Goal: Task Accomplishment & Management: Manage account settings

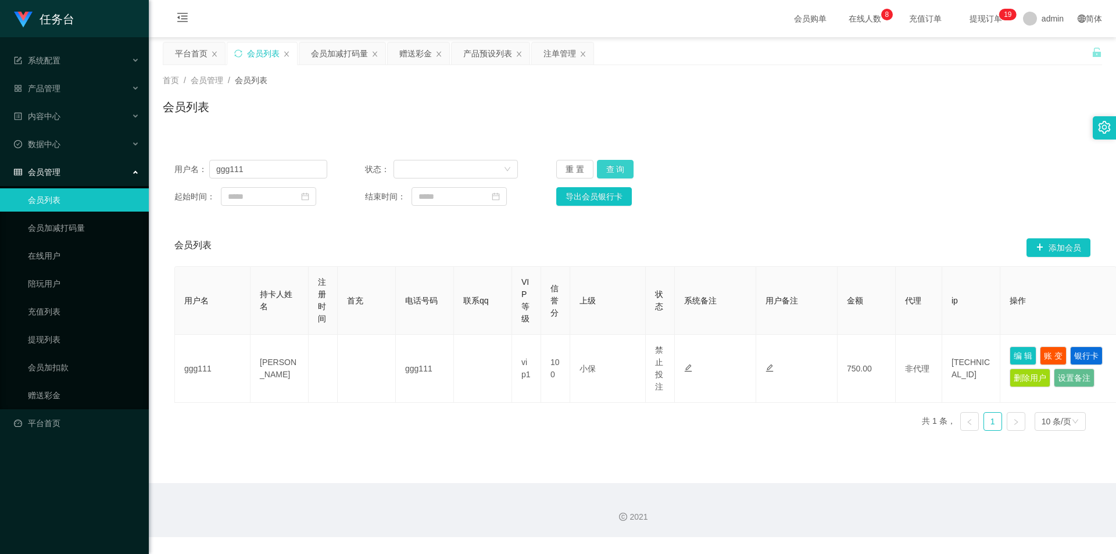
click at [616, 166] on button "查 询" at bounding box center [615, 169] width 37 height 19
click at [279, 167] on input "ggg111" at bounding box center [268, 169] width 118 height 19
paste input "qq110"
type input "qq1101"
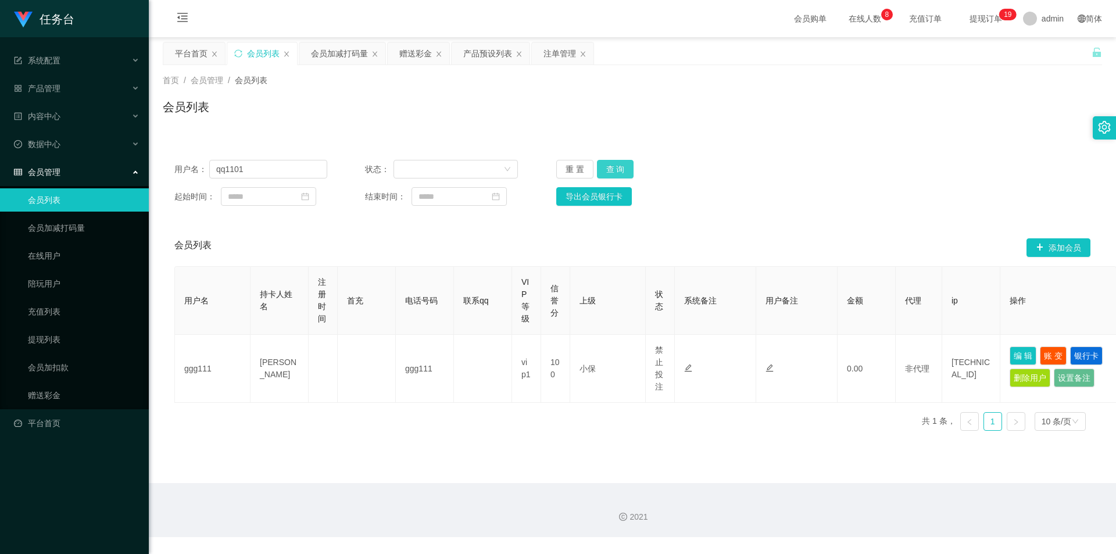
click at [619, 160] on button "查 询" at bounding box center [615, 169] width 37 height 19
click at [618, 161] on button "查 询" at bounding box center [615, 169] width 37 height 19
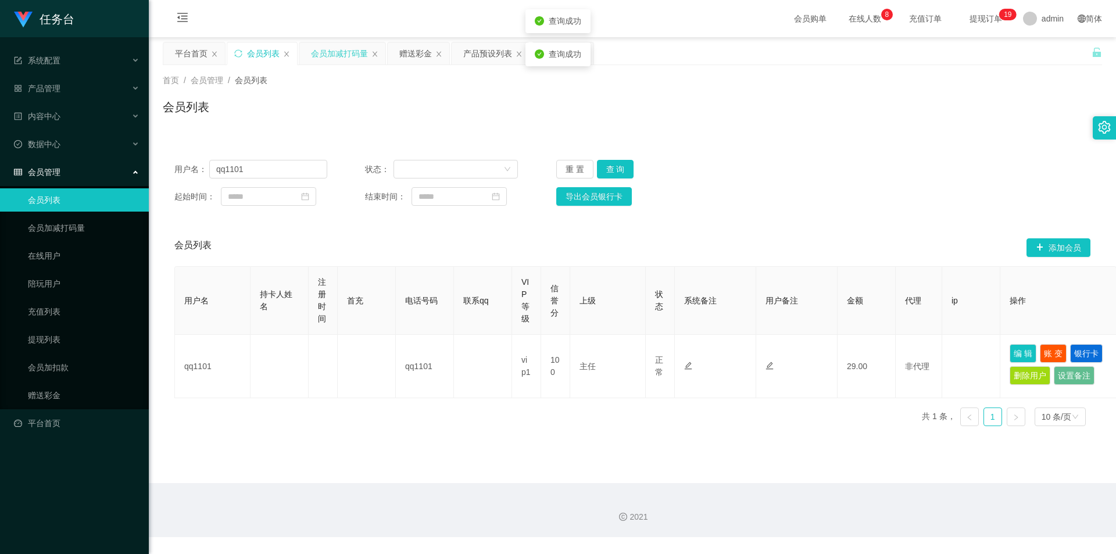
click at [344, 47] on div "会员加减打码量" at bounding box center [339, 53] width 57 height 22
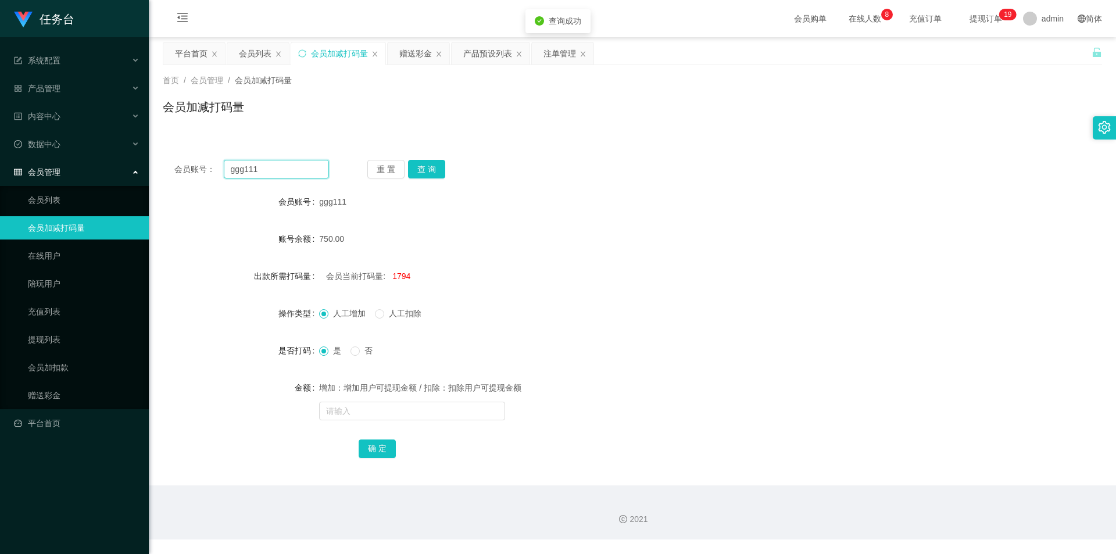
click at [285, 173] on input "ggg111" at bounding box center [276, 169] width 105 height 19
drag, startPoint x: 285, startPoint y: 172, endPoint x: 297, endPoint y: 169, distance: 11.4
click at [286, 172] on input "ggg111" at bounding box center [276, 169] width 105 height 19
paste input "qq110"
type input "qq1101"
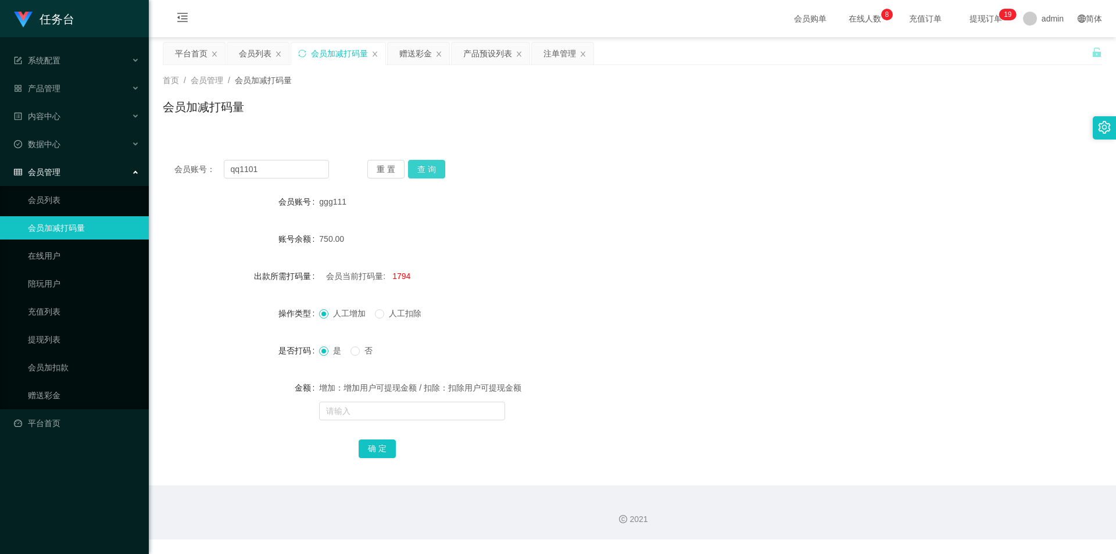
click at [431, 170] on button "查 询" at bounding box center [426, 169] width 37 height 19
click at [384, 315] on span at bounding box center [379, 313] width 9 height 9
click at [372, 413] on input "text" at bounding box center [412, 411] width 186 height 19
type input "5000"
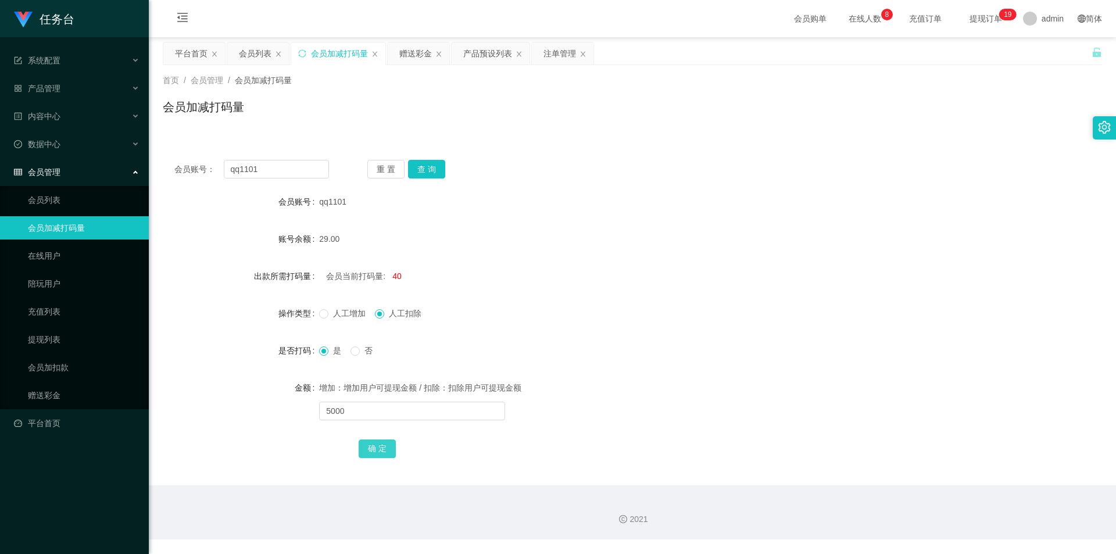
click at [371, 446] on button "确 定" at bounding box center [377, 449] width 37 height 19
click at [423, 50] on div "赠送彩金" at bounding box center [415, 53] width 33 height 22
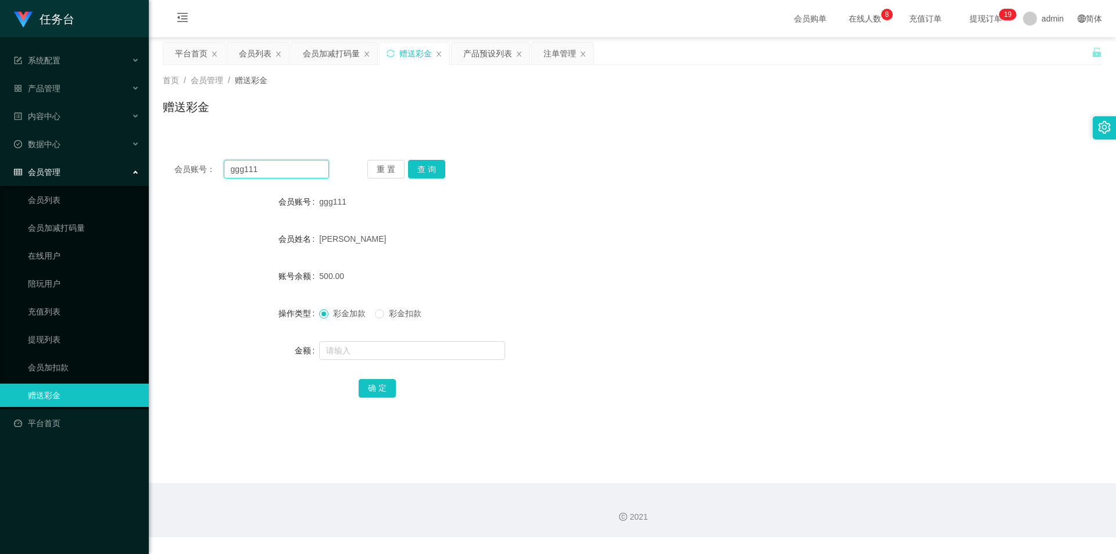
click at [283, 170] on input "ggg111" at bounding box center [276, 169] width 105 height 19
paste input "qq110"
type input "qq1101"
click at [433, 166] on button "查 询" at bounding box center [426, 169] width 37 height 19
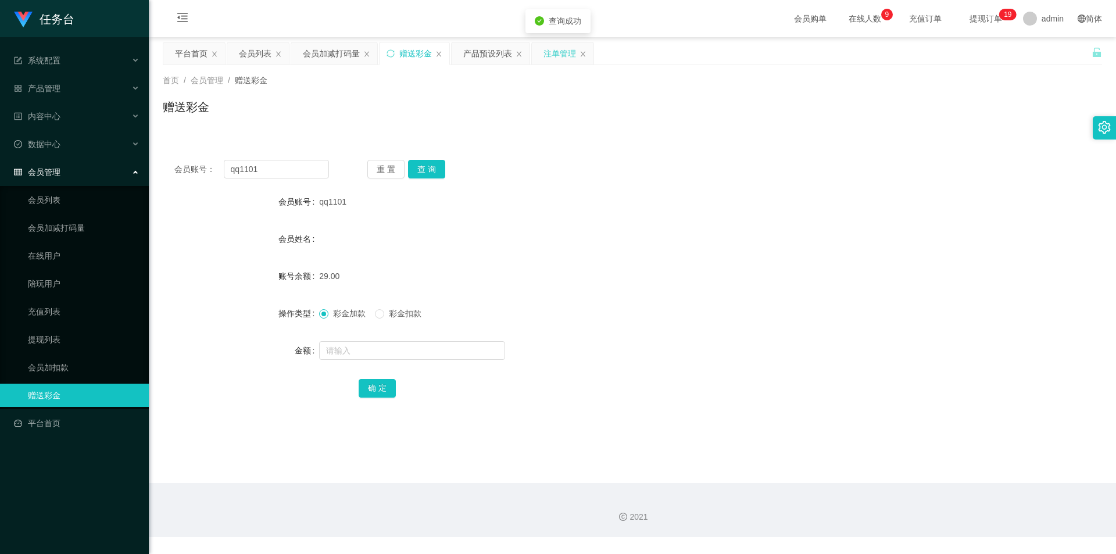
click at [557, 54] on div "注单管理" at bounding box center [560, 53] width 33 height 22
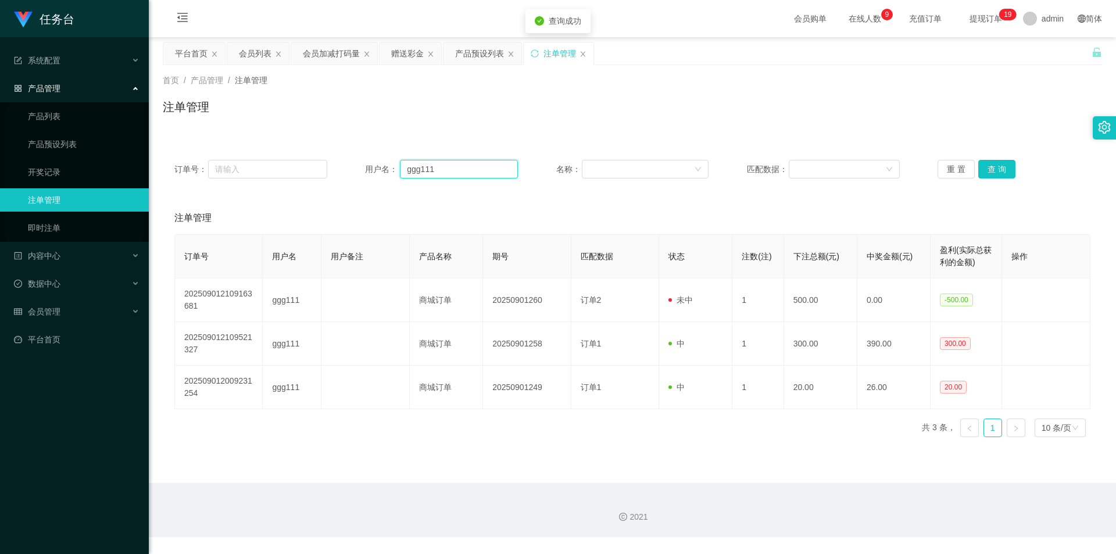
click at [445, 170] on input "ggg111" at bounding box center [459, 169] width 118 height 19
click at [454, 165] on input "ggg111" at bounding box center [459, 169] width 118 height 19
paste input "qq110"
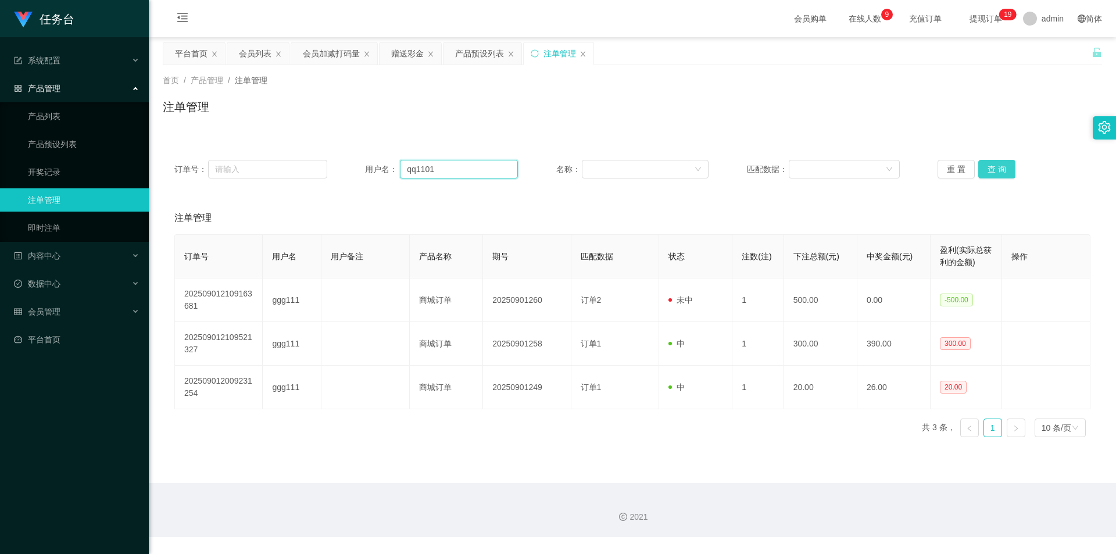
type input "qq1101"
click at [993, 170] on button "查 询" at bounding box center [997, 169] width 37 height 19
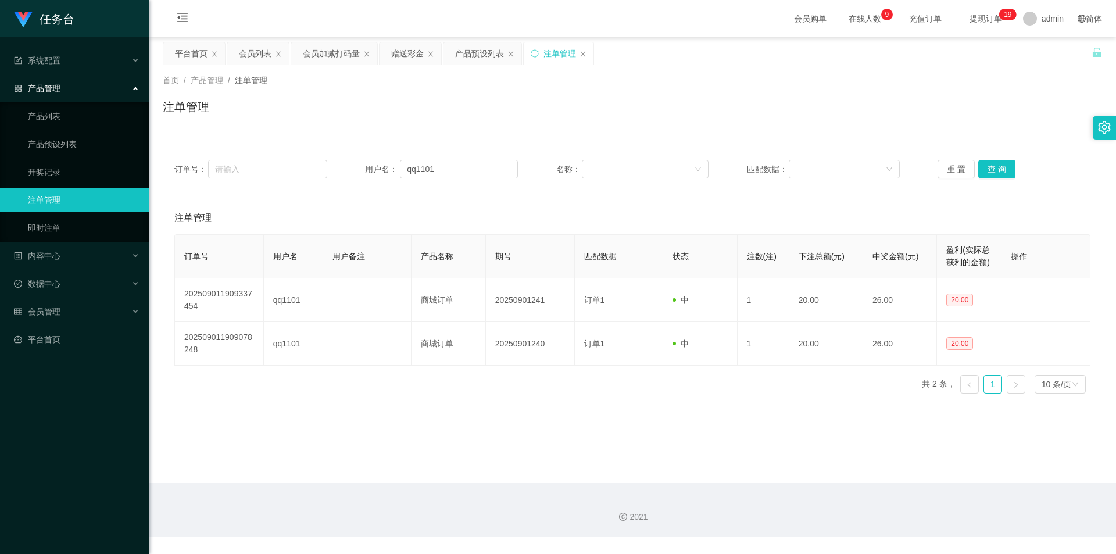
drag, startPoint x: 251, startPoint y: 52, endPoint x: 296, endPoint y: 74, distance: 50.2
click at [251, 53] on div "会员列表" at bounding box center [255, 53] width 33 height 22
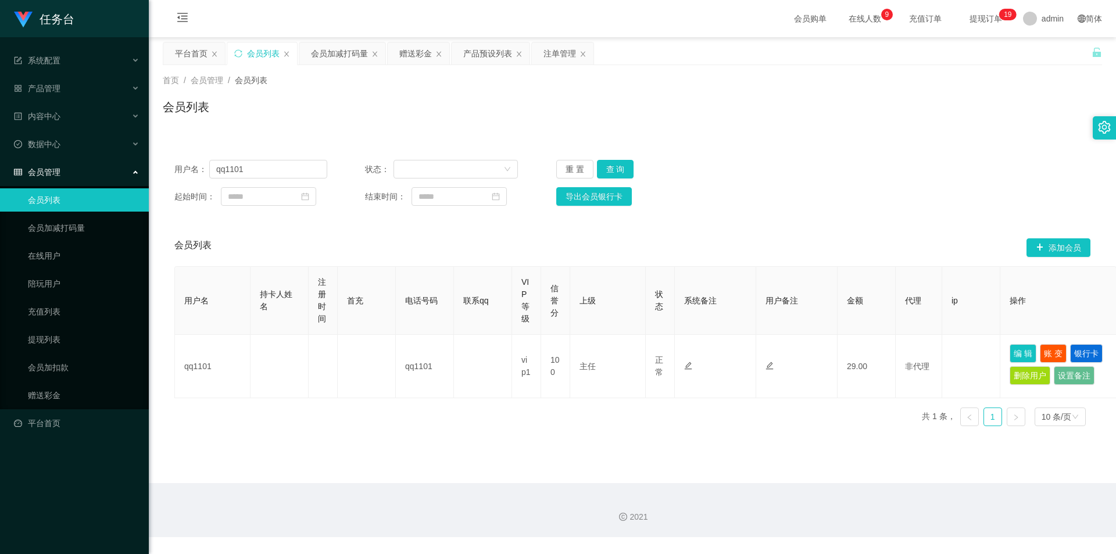
drag, startPoint x: 416, startPoint y: 57, endPoint x: 1116, endPoint y: 2, distance: 701.6
click at [417, 58] on div "赠送彩金" at bounding box center [415, 53] width 33 height 22
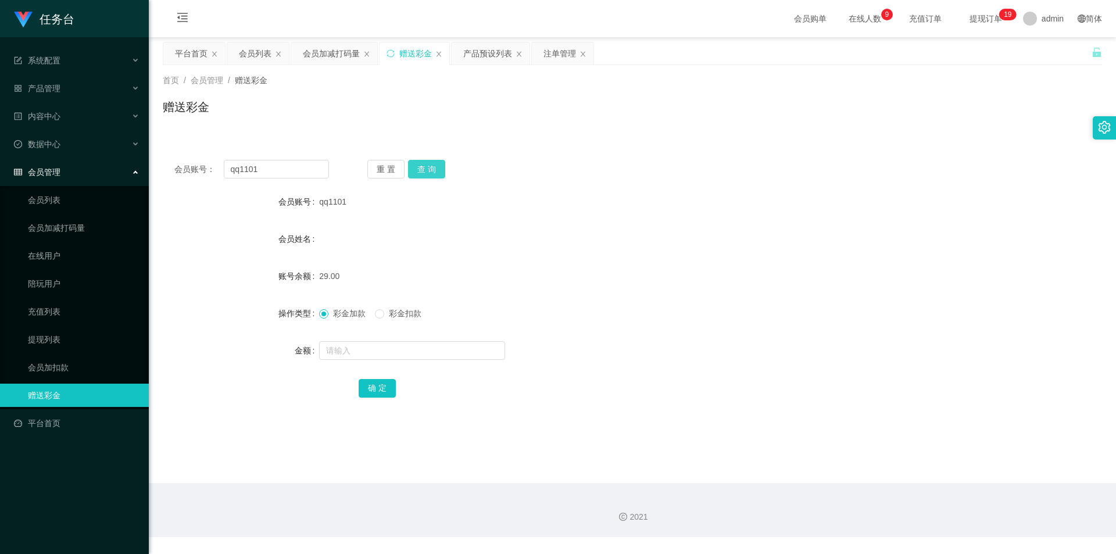
click at [426, 172] on button "查 询" at bounding box center [426, 169] width 37 height 19
click at [372, 357] on input "text" at bounding box center [412, 350] width 186 height 19
type input "971"
click at [369, 390] on button "确 定" at bounding box center [377, 388] width 37 height 19
click at [260, 50] on div "会员列表" at bounding box center [255, 53] width 33 height 22
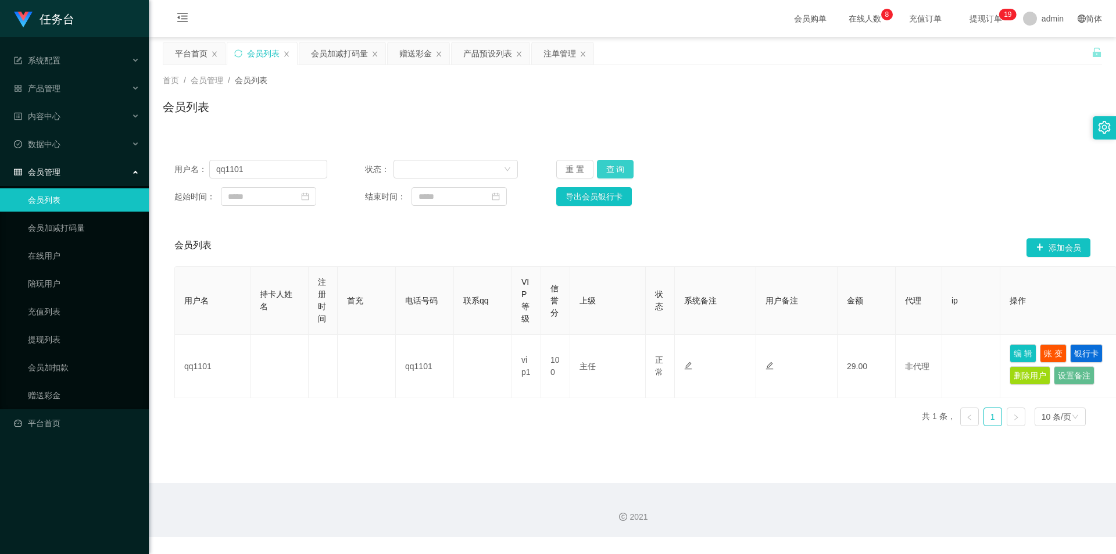
click at [616, 166] on button "查 询" at bounding box center [615, 169] width 37 height 19
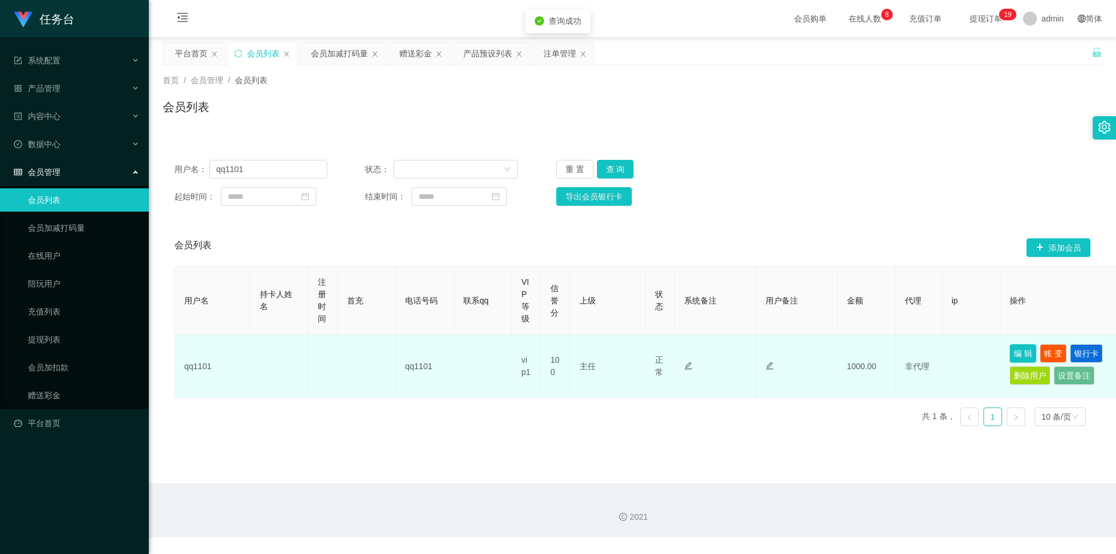
click at [1021, 351] on button "编 辑" at bounding box center [1023, 353] width 27 height 19
type input "qq1101"
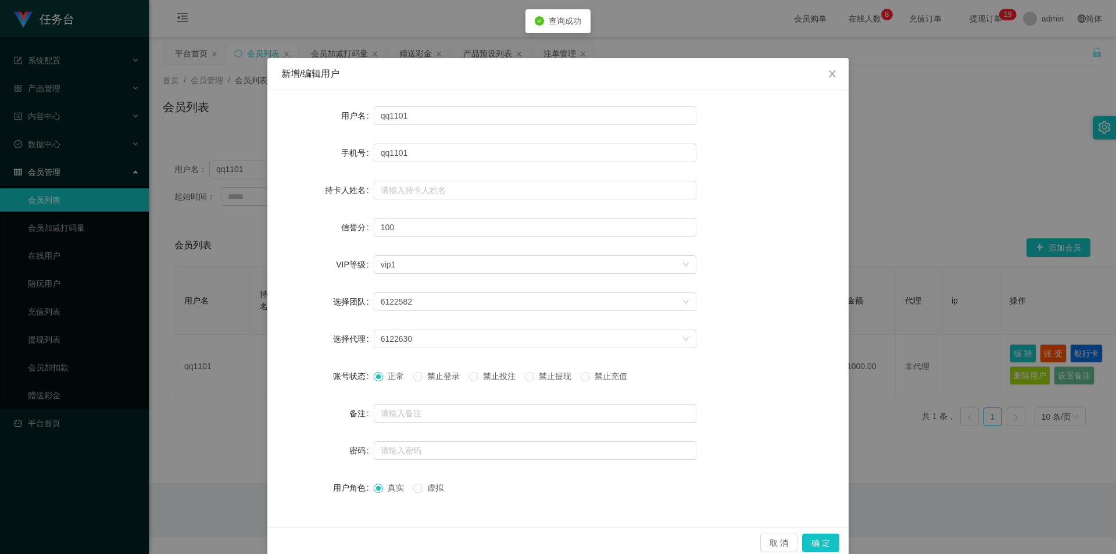
click at [492, 374] on span "禁止投注" at bounding box center [500, 376] width 42 height 9
click at [812, 540] on button "确 定" at bounding box center [820, 543] width 37 height 19
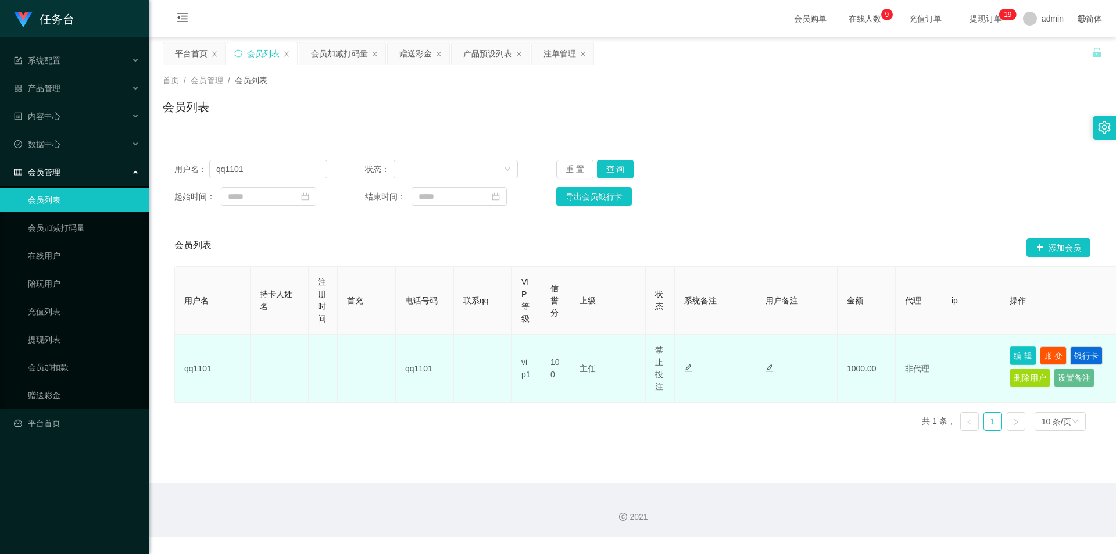
click at [1021, 351] on button "编 辑" at bounding box center [1023, 356] width 27 height 19
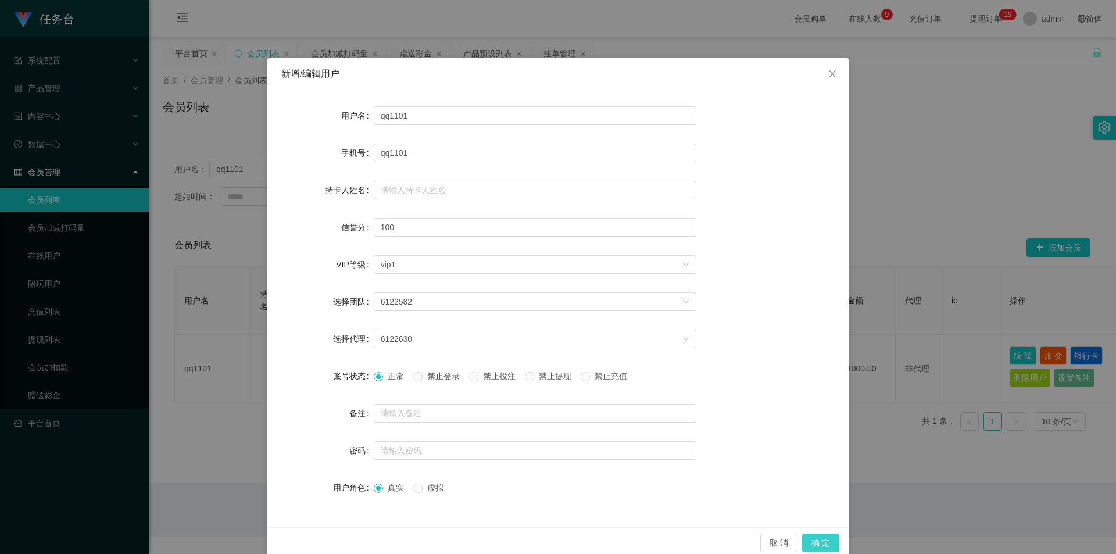
click at [823, 538] on button "确 定" at bounding box center [820, 543] width 37 height 19
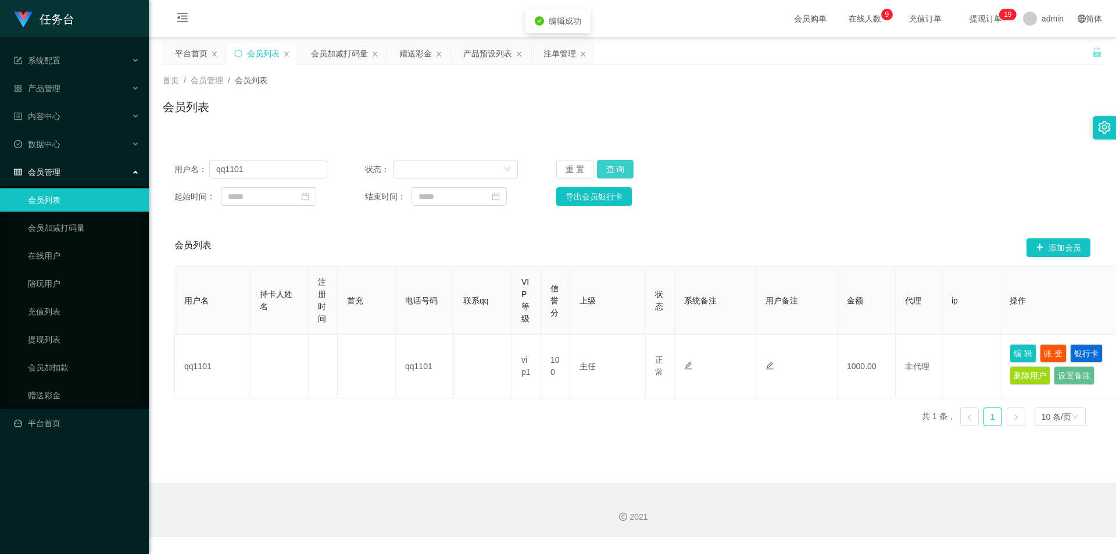
click at [623, 170] on button "查 询" at bounding box center [615, 169] width 37 height 19
click at [614, 171] on button "查 询" at bounding box center [615, 169] width 37 height 19
drag, startPoint x: 556, startPoint y: 50, endPoint x: 556, endPoint y: 62, distance: 12.2
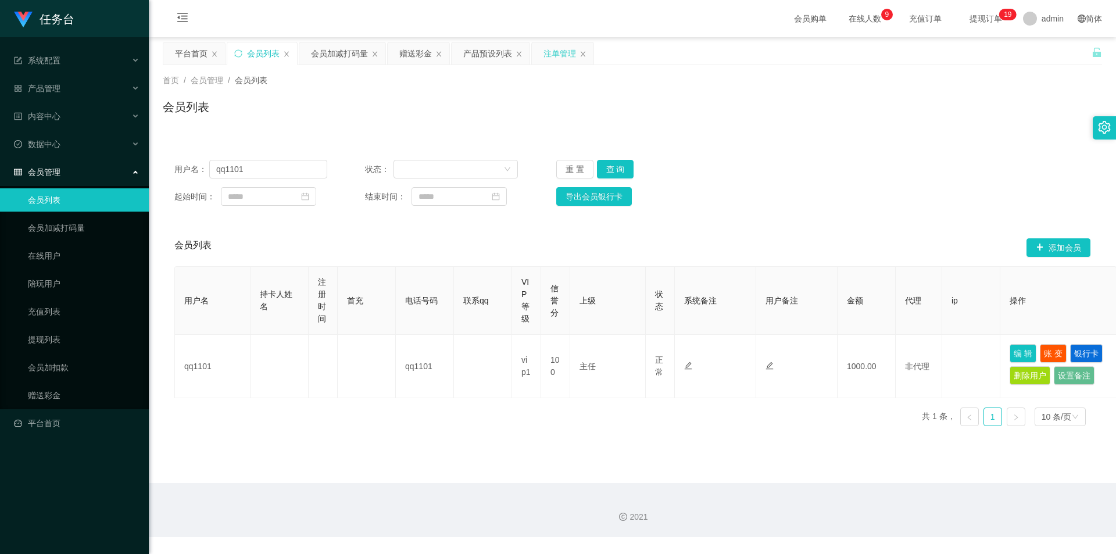
click at [556, 50] on div "注单管理" at bounding box center [560, 53] width 33 height 22
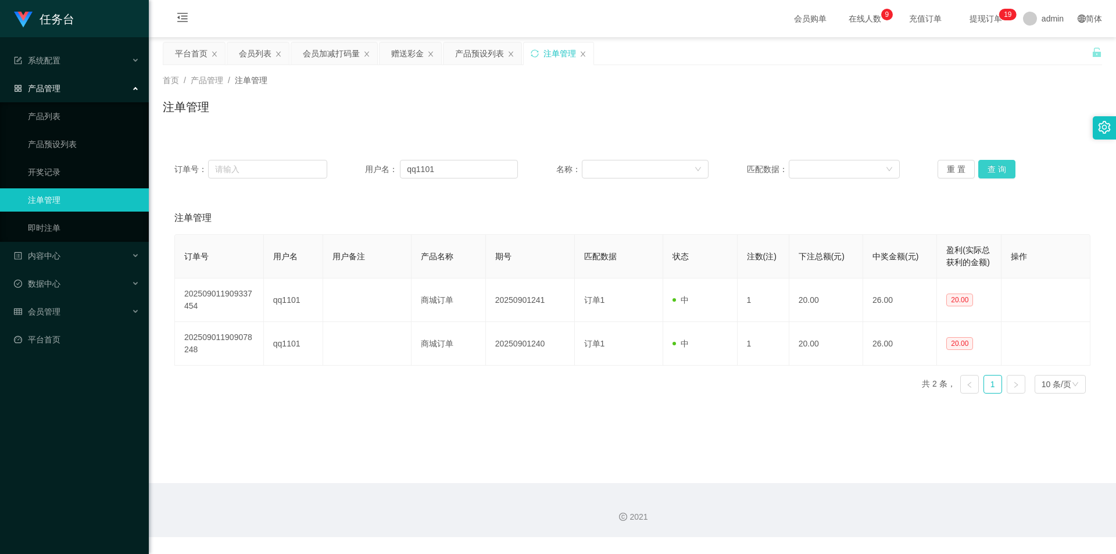
click at [993, 173] on button "查 询" at bounding box center [997, 169] width 37 height 19
click at [995, 172] on button "查 询" at bounding box center [997, 169] width 37 height 19
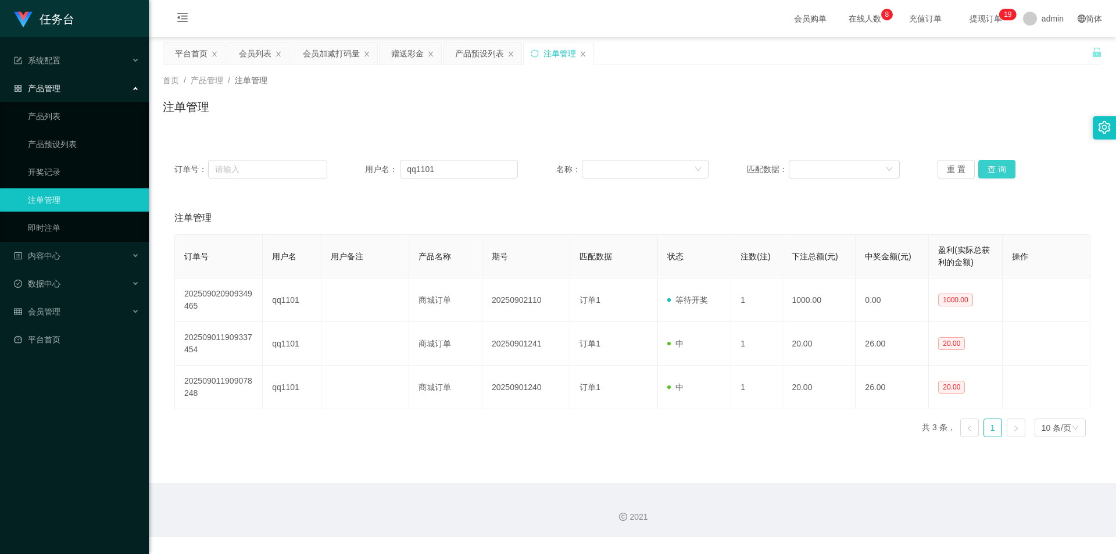
click at [995, 172] on button "查 询" at bounding box center [997, 169] width 37 height 19
click at [265, 53] on div "会员列表" at bounding box center [255, 53] width 33 height 22
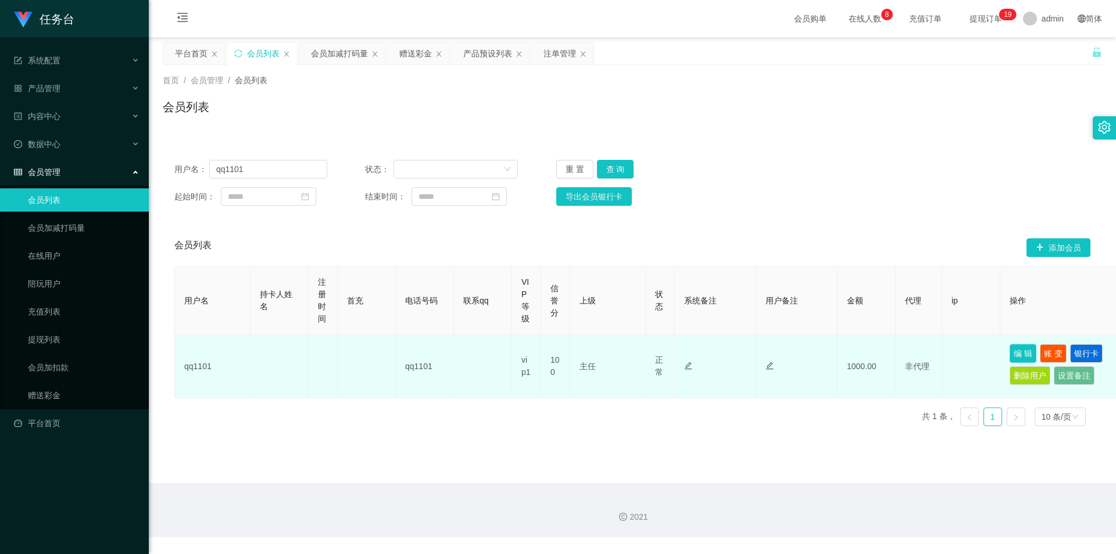
drag, startPoint x: 1025, startPoint y: 355, endPoint x: 926, endPoint y: 366, distance: 99.0
click at [1024, 355] on button "编 辑" at bounding box center [1023, 353] width 27 height 19
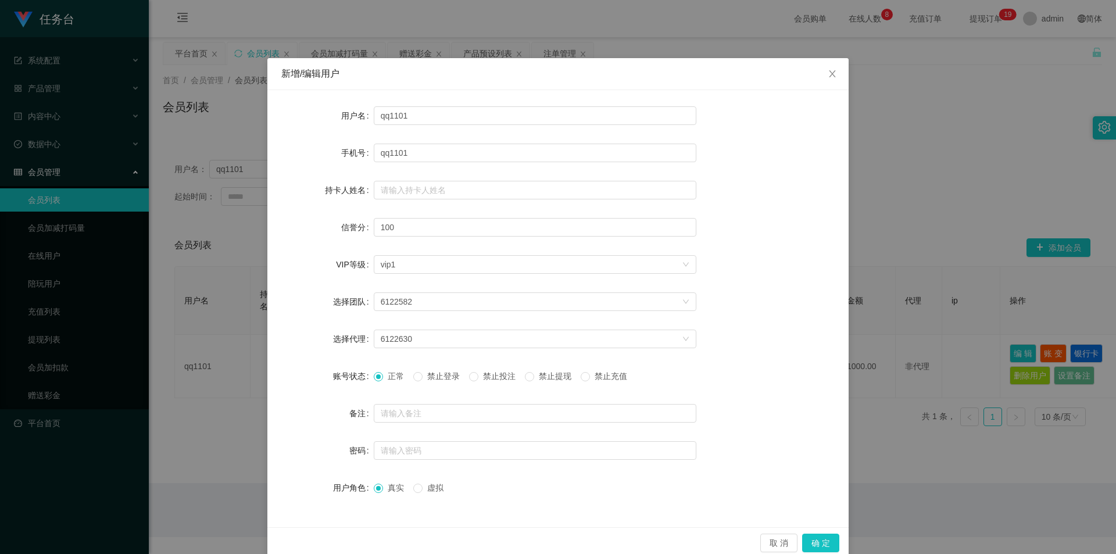
click at [494, 377] on span "禁止投注" at bounding box center [500, 376] width 42 height 9
drag, startPoint x: 798, startPoint y: 535, endPoint x: 819, endPoint y: 532, distance: 21.7
click at [800, 535] on div "取 消 确 定" at bounding box center [558, 543] width 563 height 19
click at [823, 541] on button "确 定" at bounding box center [820, 543] width 37 height 19
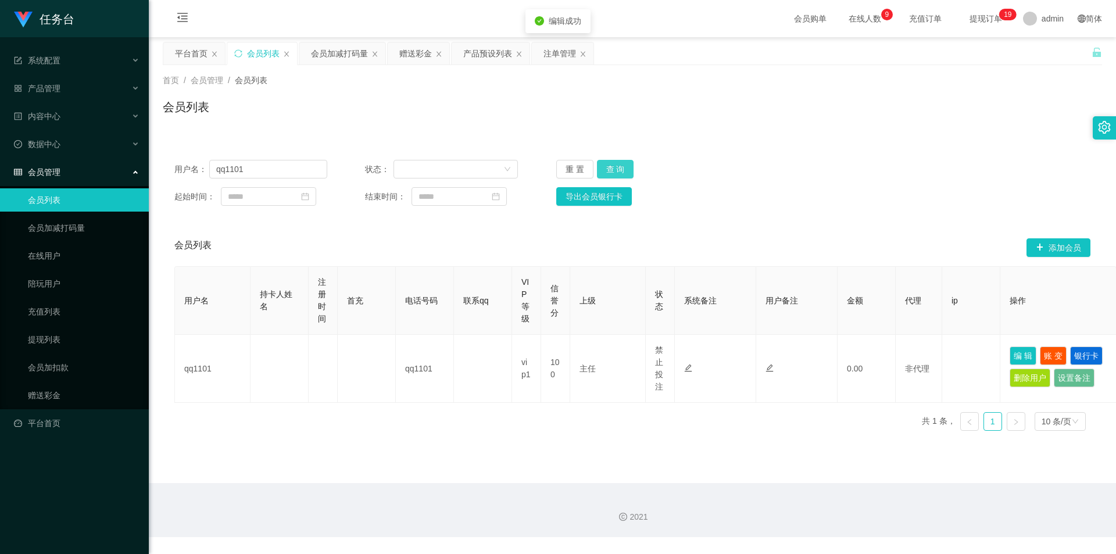
click at [614, 170] on button "查 询" at bounding box center [615, 169] width 37 height 19
click at [619, 167] on button "查 询" at bounding box center [615, 169] width 37 height 19
click at [411, 51] on div "赠送彩金" at bounding box center [415, 53] width 33 height 22
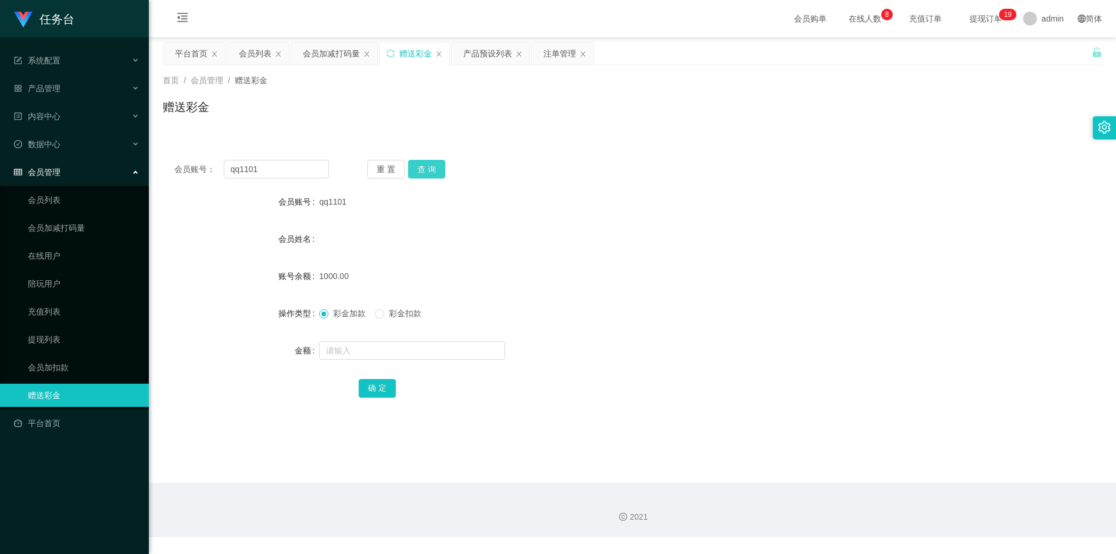
click at [430, 165] on button "查 询" at bounding box center [426, 169] width 37 height 19
drag, startPoint x: 377, startPoint y: 352, endPoint x: 340, endPoint y: 362, distance: 39.2
click at [376, 353] on input "text" at bounding box center [412, 350] width 186 height 19
type input "1700"
click at [384, 387] on button "确 定" at bounding box center [377, 388] width 37 height 19
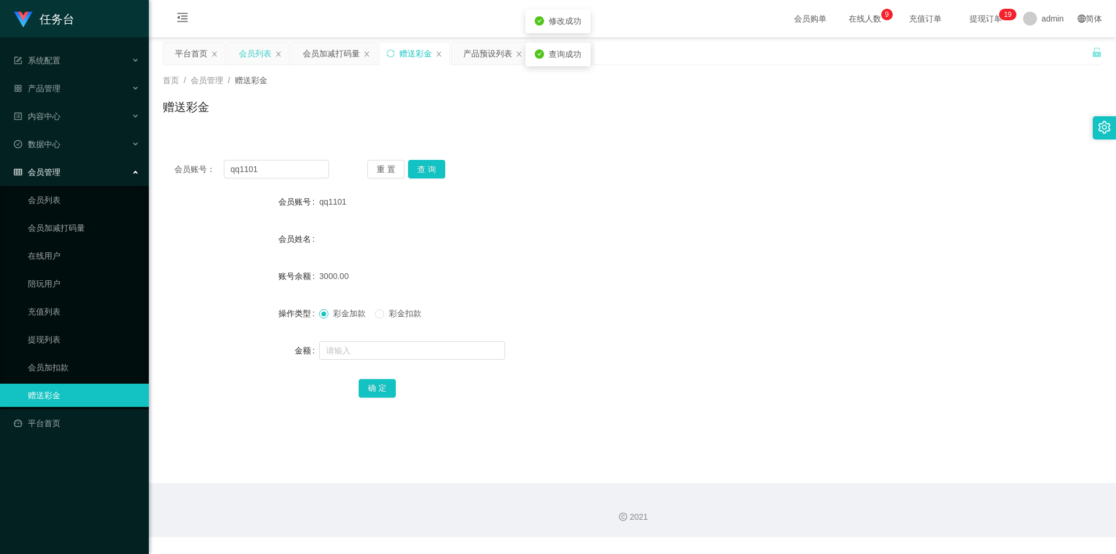
click at [254, 52] on div "会员列表" at bounding box center [255, 53] width 33 height 22
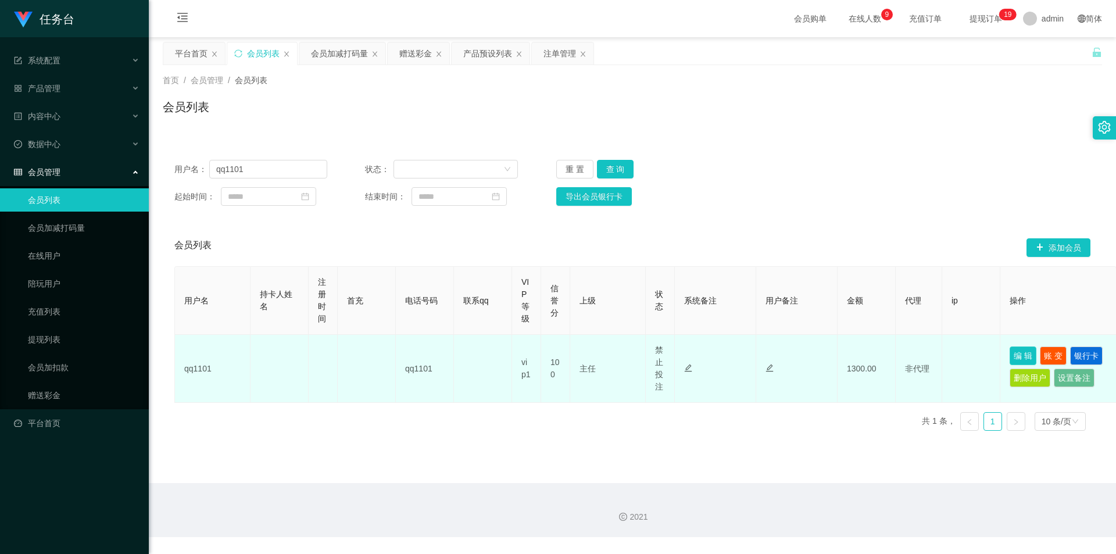
click at [1015, 349] on button "编 辑" at bounding box center [1023, 356] width 27 height 19
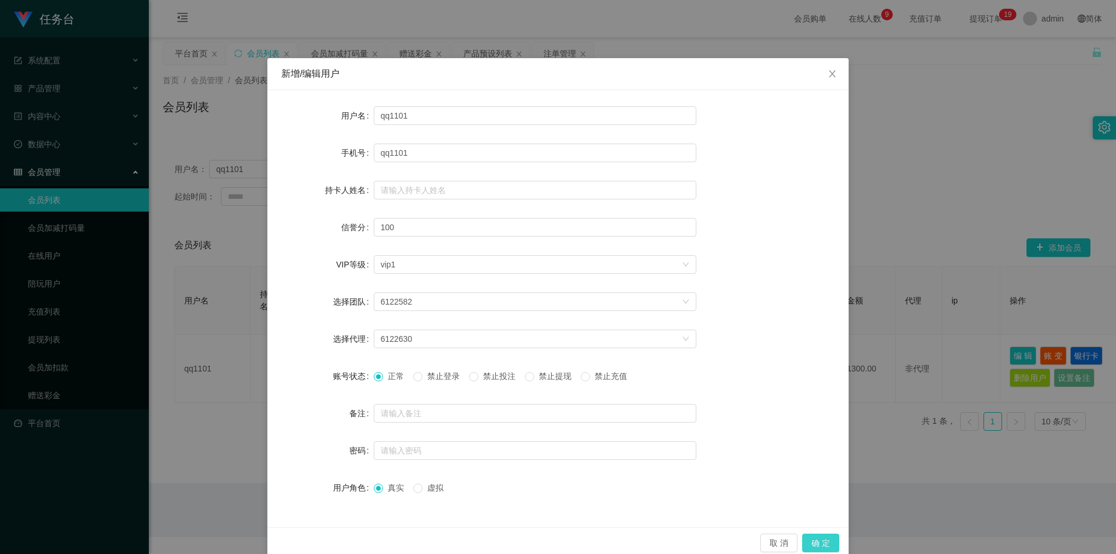
click at [827, 538] on button "确 定" at bounding box center [820, 543] width 37 height 19
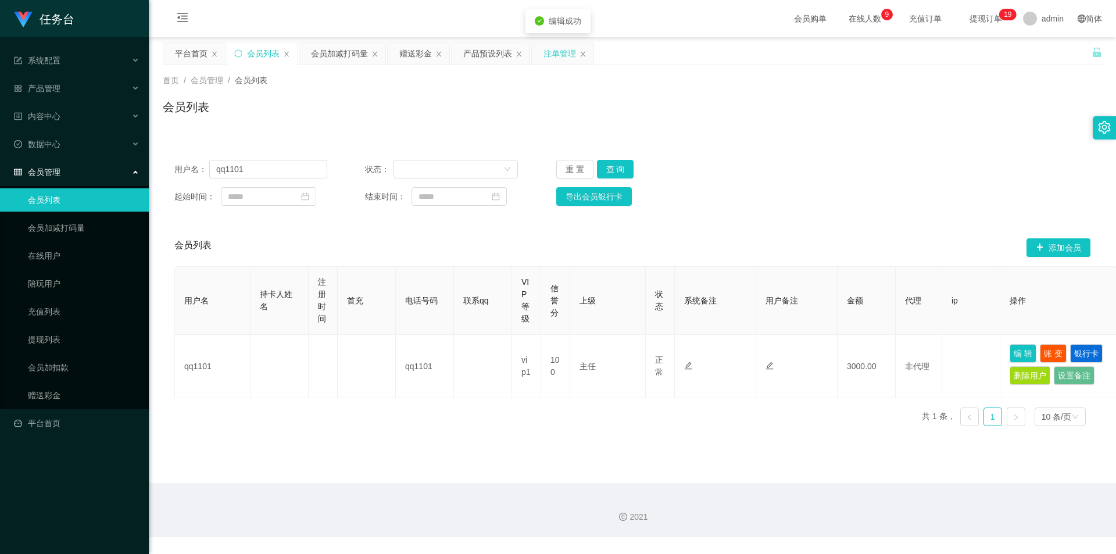
click at [549, 49] on div "注单管理" at bounding box center [560, 53] width 33 height 22
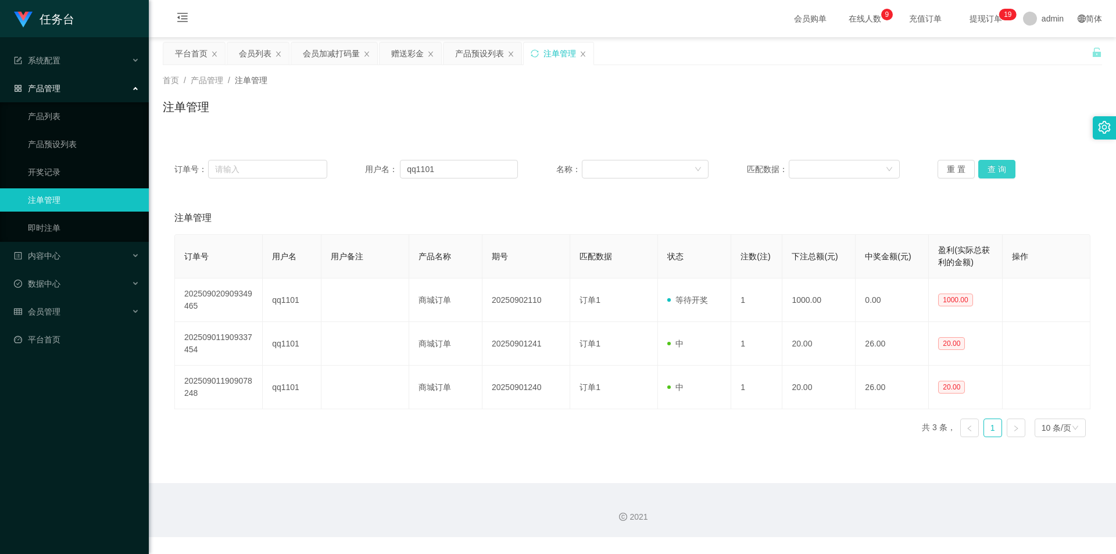
click at [990, 166] on button "查 询" at bounding box center [997, 169] width 37 height 19
click at [991, 167] on button "查 询" at bounding box center [997, 169] width 37 height 19
click at [991, 167] on button "查 询" at bounding box center [1004, 169] width 50 height 19
click at [991, 167] on button "查 询" at bounding box center [997, 169] width 37 height 19
click at [1006, 172] on button "查 询" at bounding box center [997, 169] width 37 height 19
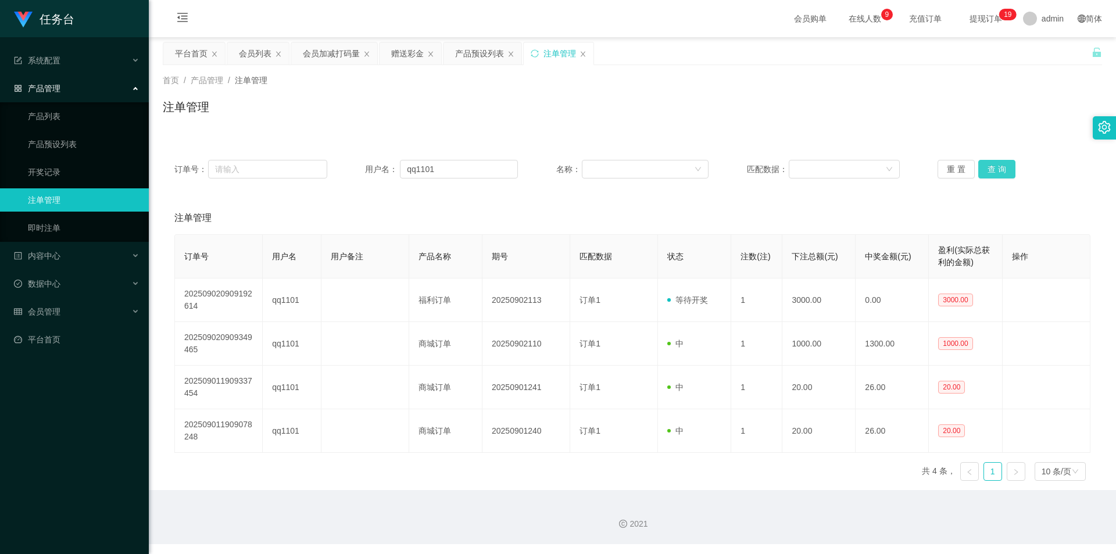
click at [1006, 172] on button "查 询" at bounding box center [997, 169] width 37 height 19
click at [241, 51] on div "会员列表" at bounding box center [255, 53] width 33 height 22
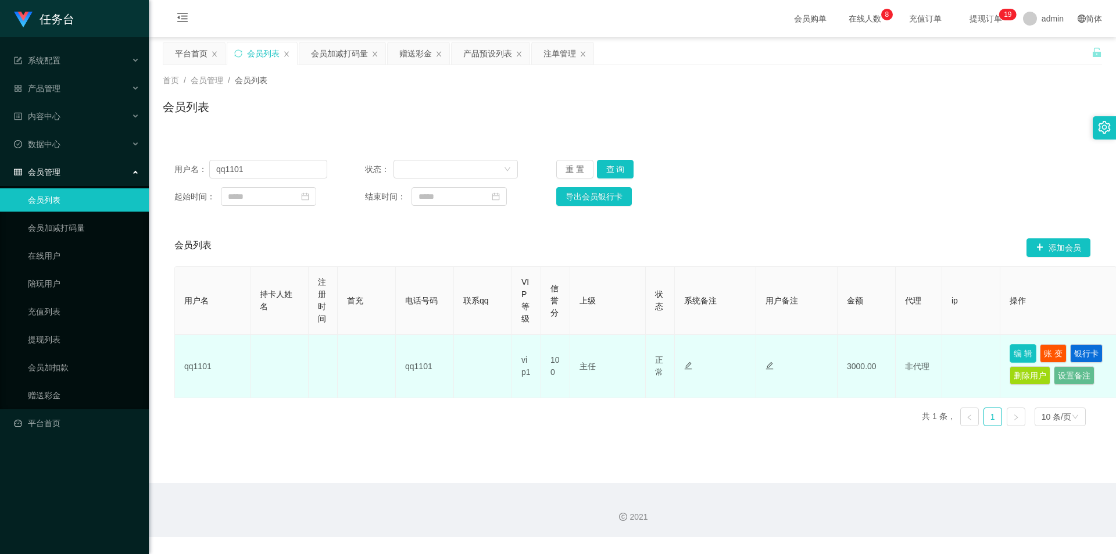
click at [1025, 354] on button "编 辑" at bounding box center [1023, 353] width 27 height 19
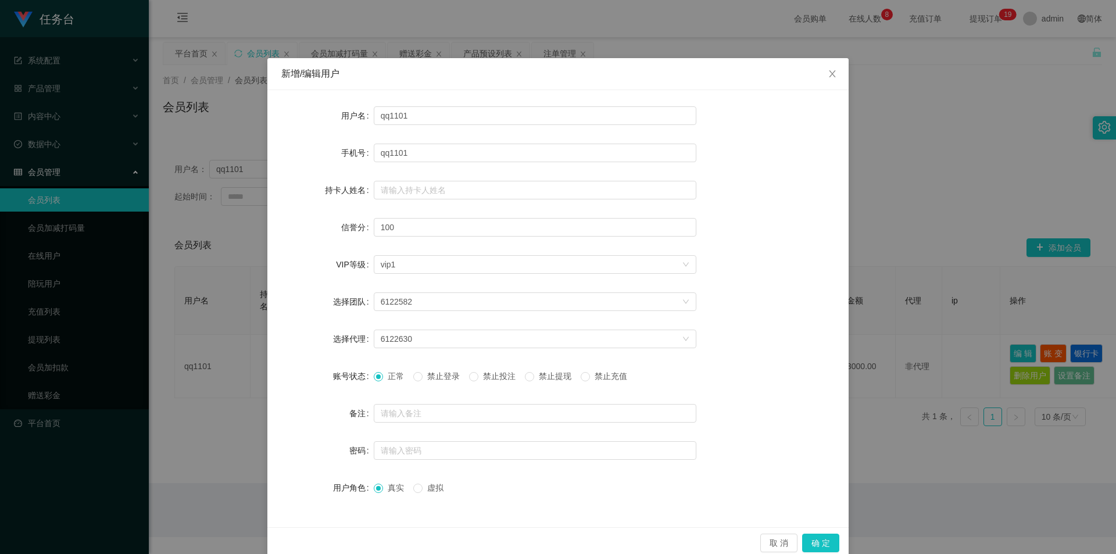
click at [483, 376] on span "禁止投注" at bounding box center [500, 376] width 42 height 9
click at [816, 545] on button "确 定" at bounding box center [820, 543] width 37 height 19
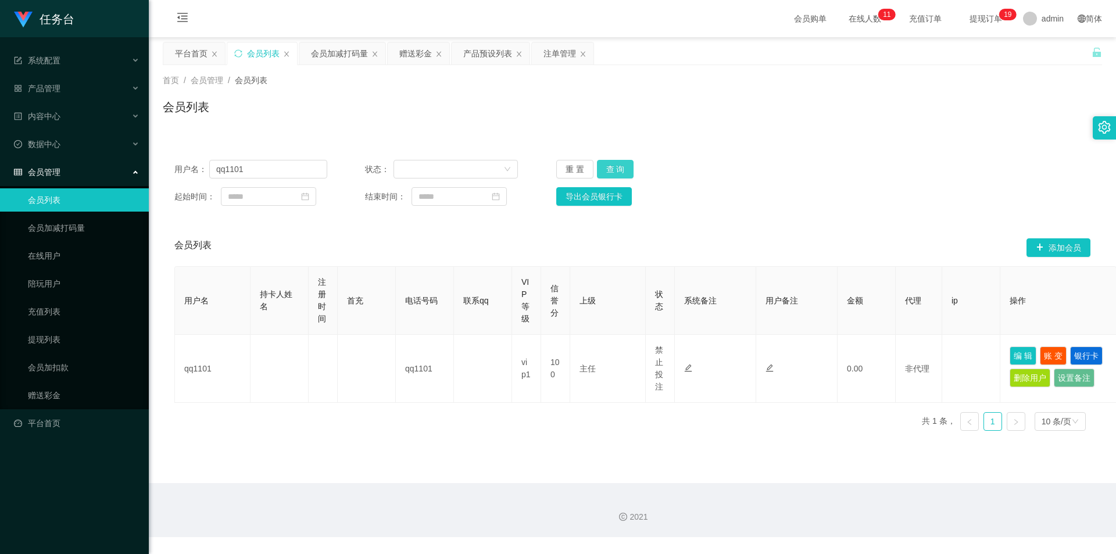
click at [625, 170] on button "查 询" at bounding box center [615, 169] width 37 height 19
click at [621, 169] on button "查 询" at bounding box center [615, 169] width 37 height 19
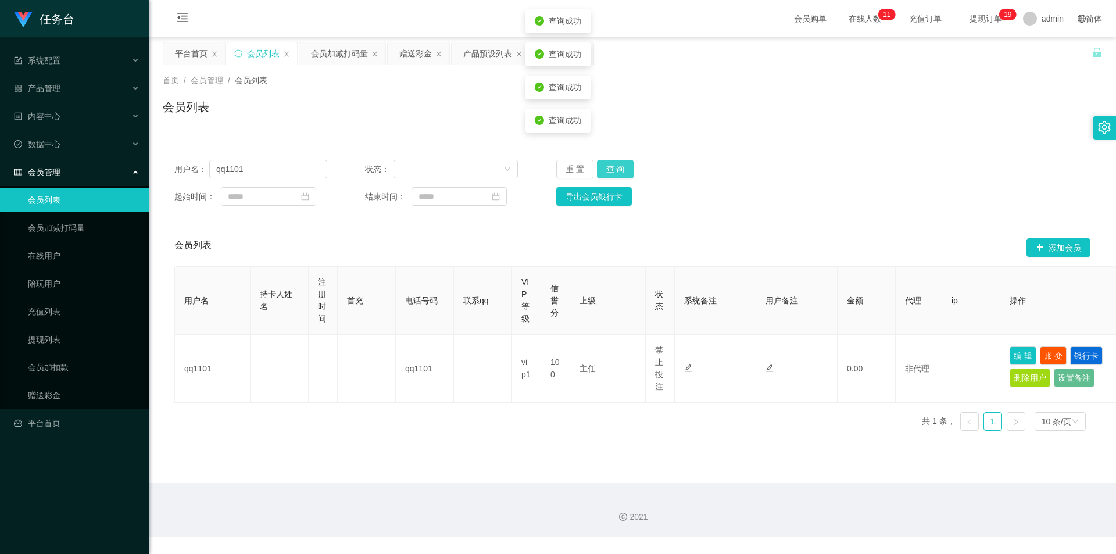
click at [611, 166] on button "查 询" at bounding box center [615, 169] width 37 height 19
click at [273, 174] on input "qq1101" at bounding box center [268, 169] width 118 height 19
drag, startPoint x: 425, startPoint y: 52, endPoint x: 379, endPoint y: 224, distance: 178.3
click at [425, 52] on div "赠送彩金" at bounding box center [415, 53] width 33 height 22
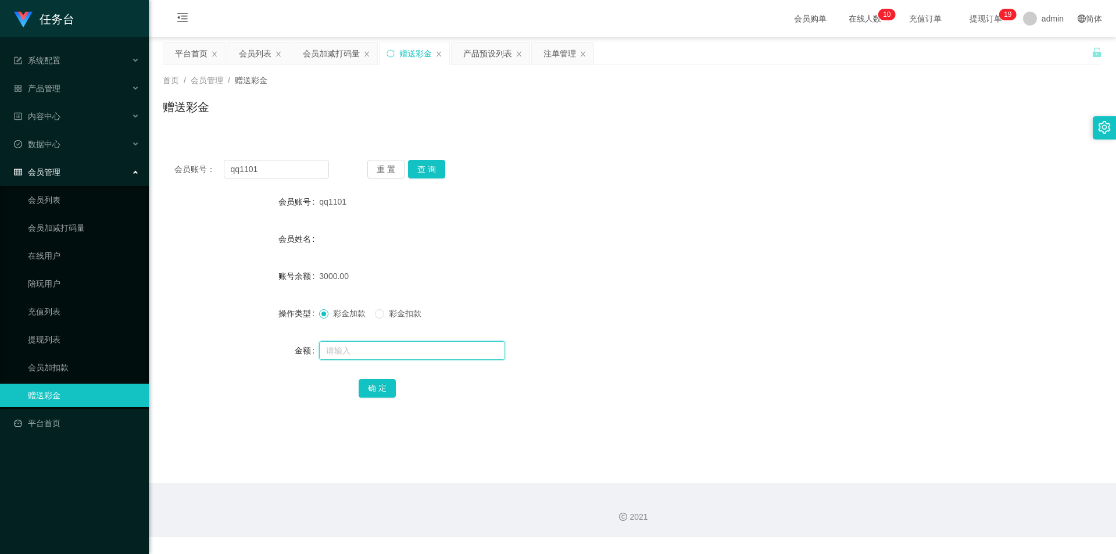
click at [353, 347] on input "text" at bounding box center [412, 350] width 186 height 19
type input "4500"
click at [372, 391] on button "确 定" at bounding box center [377, 388] width 37 height 19
click at [430, 163] on button "查 询" at bounding box center [426, 169] width 37 height 19
drag, startPoint x: 561, startPoint y: 54, endPoint x: 580, endPoint y: 124, distance: 72.4
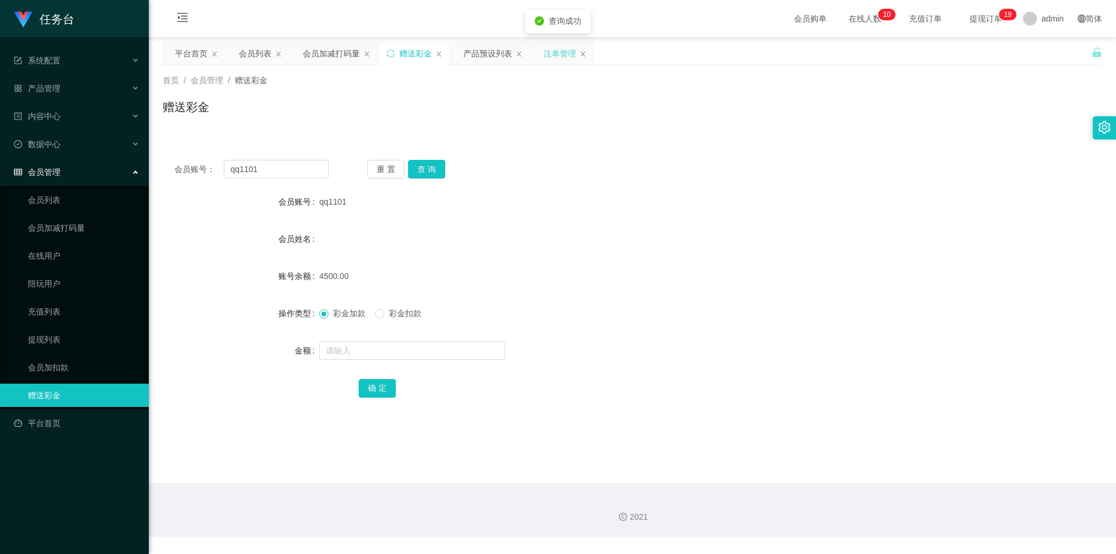
click at [561, 55] on div "注单管理" at bounding box center [560, 53] width 33 height 22
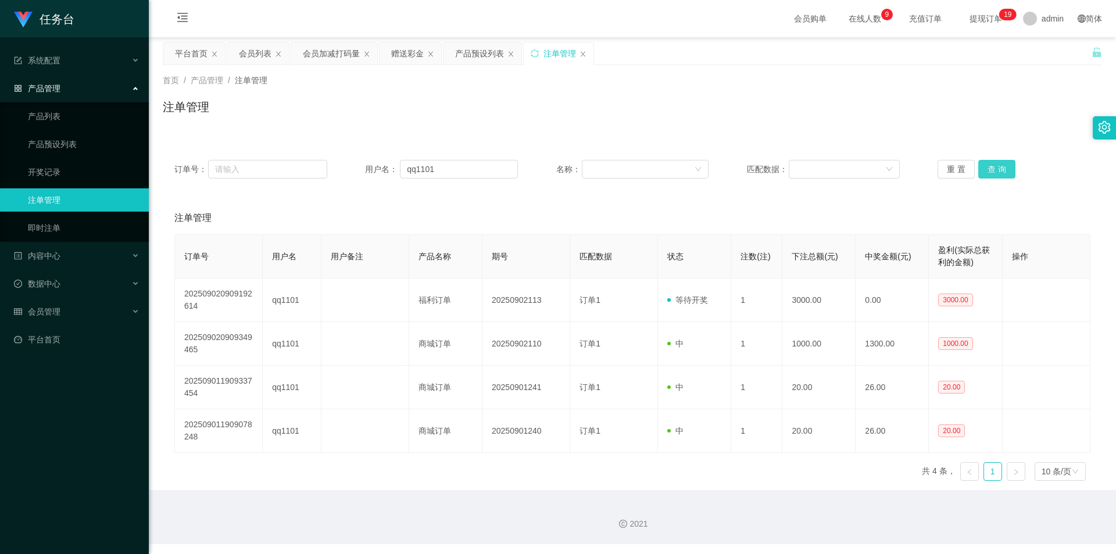
drag, startPoint x: 994, startPoint y: 169, endPoint x: 997, endPoint y: 178, distance: 9.6
click at [995, 173] on button "查 询" at bounding box center [997, 169] width 37 height 19
click at [1000, 175] on button "查 询" at bounding box center [997, 169] width 37 height 19
click at [1004, 162] on button "查 询" at bounding box center [997, 169] width 37 height 19
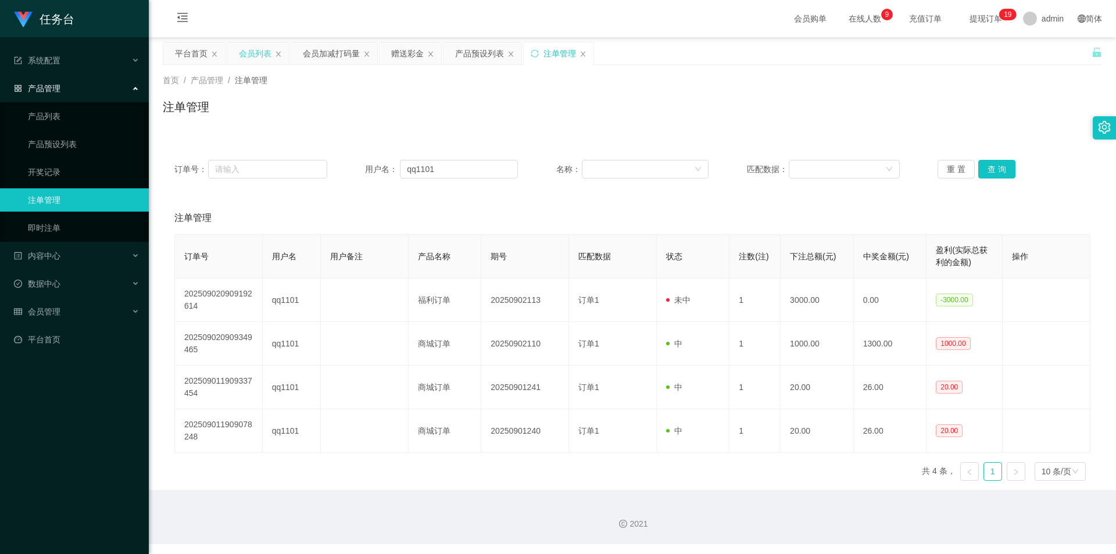
click at [244, 53] on div "会员列表" at bounding box center [255, 53] width 33 height 22
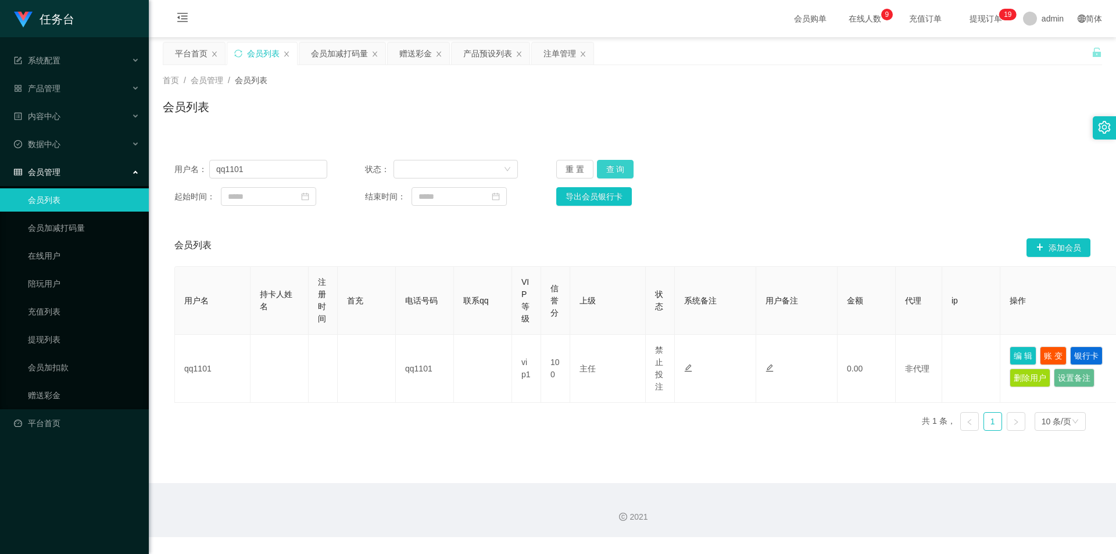
click at [610, 163] on button "查 询" at bounding box center [615, 169] width 37 height 19
click at [613, 164] on button "查 询" at bounding box center [615, 169] width 37 height 19
click at [612, 166] on button "查 询" at bounding box center [615, 169] width 37 height 19
click at [340, 44] on div "会员加减打码量" at bounding box center [339, 53] width 57 height 22
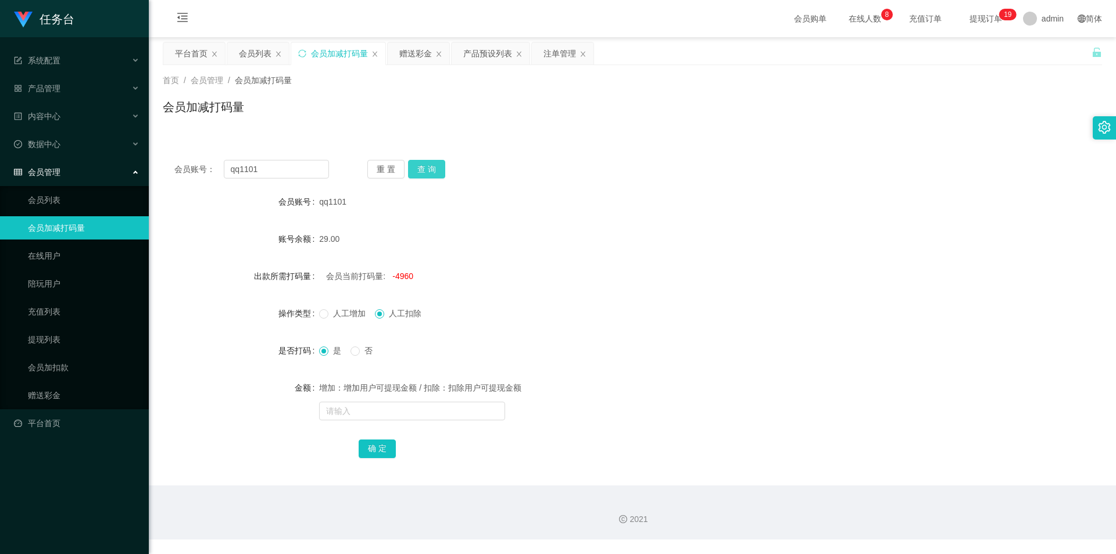
click at [420, 171] on button "查 询" at bounding box center [426, 169] width 37 height 19
drag, startPoint x: 420, startPoint y: 398, endPoint x: 423, endPoint y: 413, distance: 14.9
click at [420, 399] on div "增加：增加用户可提现金额 / 扣除：扣除用户可提现金额" at bounding box center [593, 399] width 548 height 47
click at [421, 420] on input "text" at bounding box center [412, 411] width 186 height 19
type input "25000"
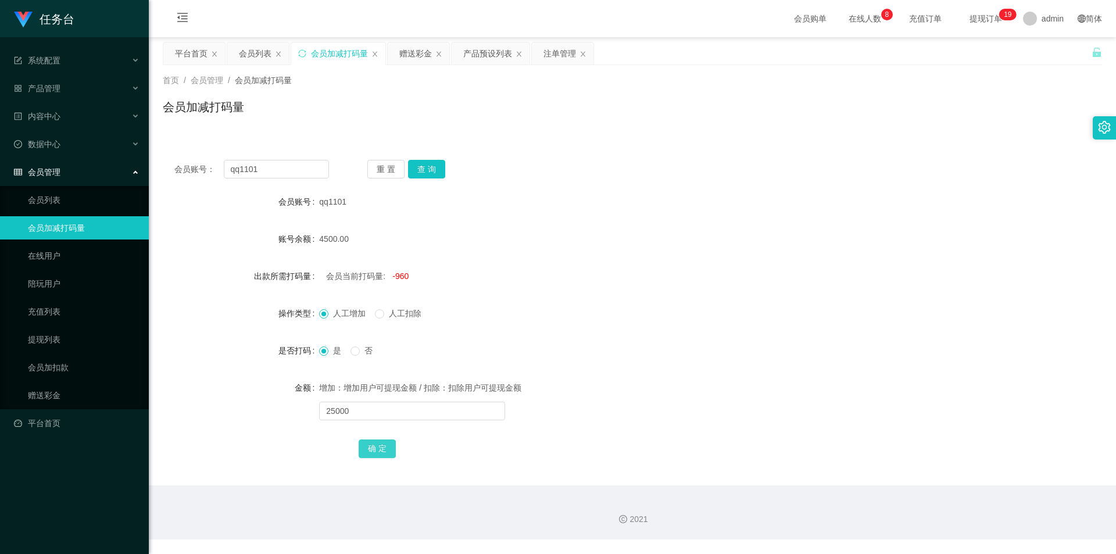
click at [374, 451] on button "确 定" at bounding box center [377, 449] width 37 height 19
click at [250, 46] on div "会员列表" at bounding box center [255, 53] width 33 height 22
